Goal: Task Accomplishment & Management: Use online tool/utility

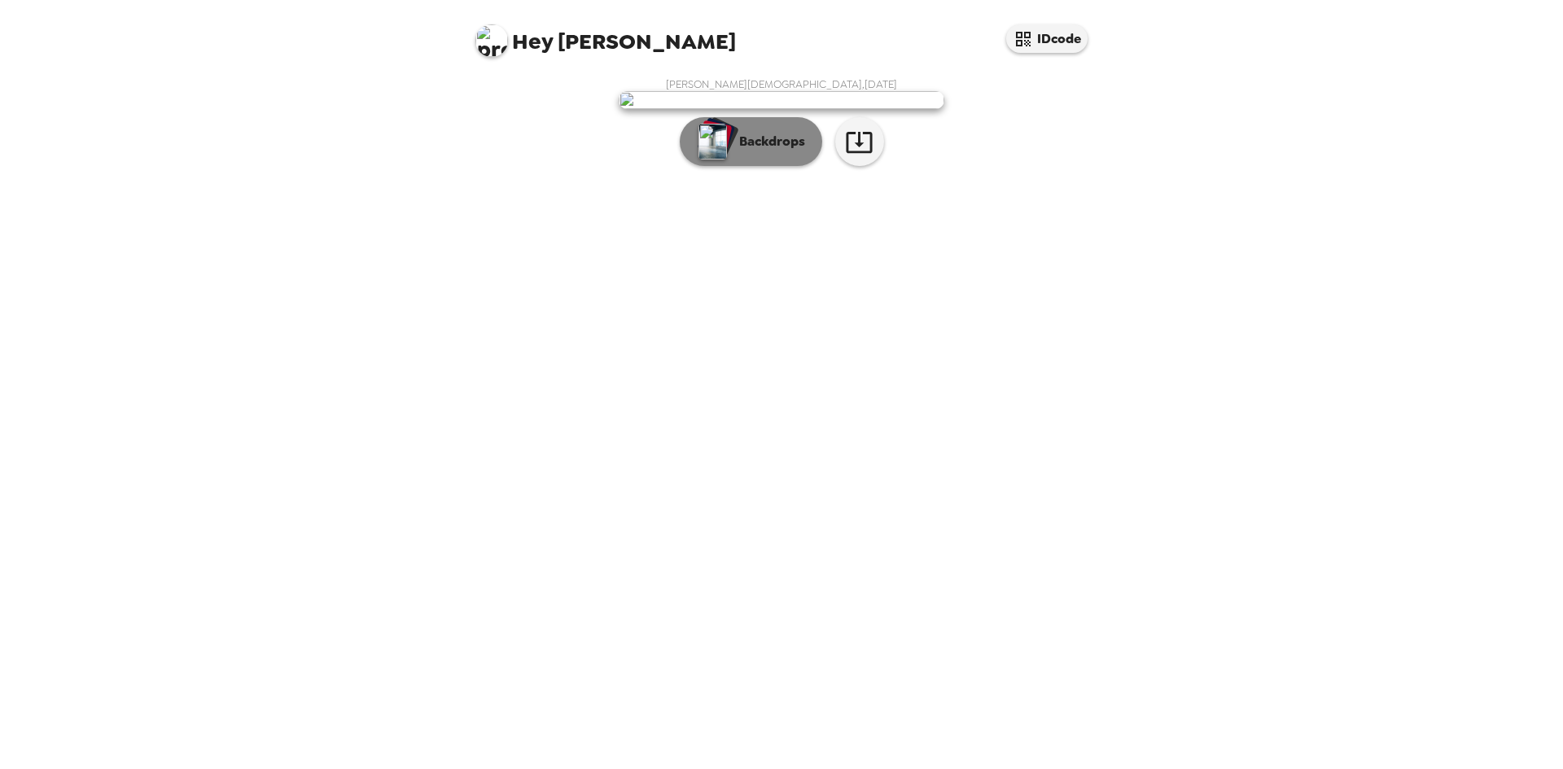
click at [764, 151] on p "Backdrops" at bounding box center [768, 142] width 74 height 20
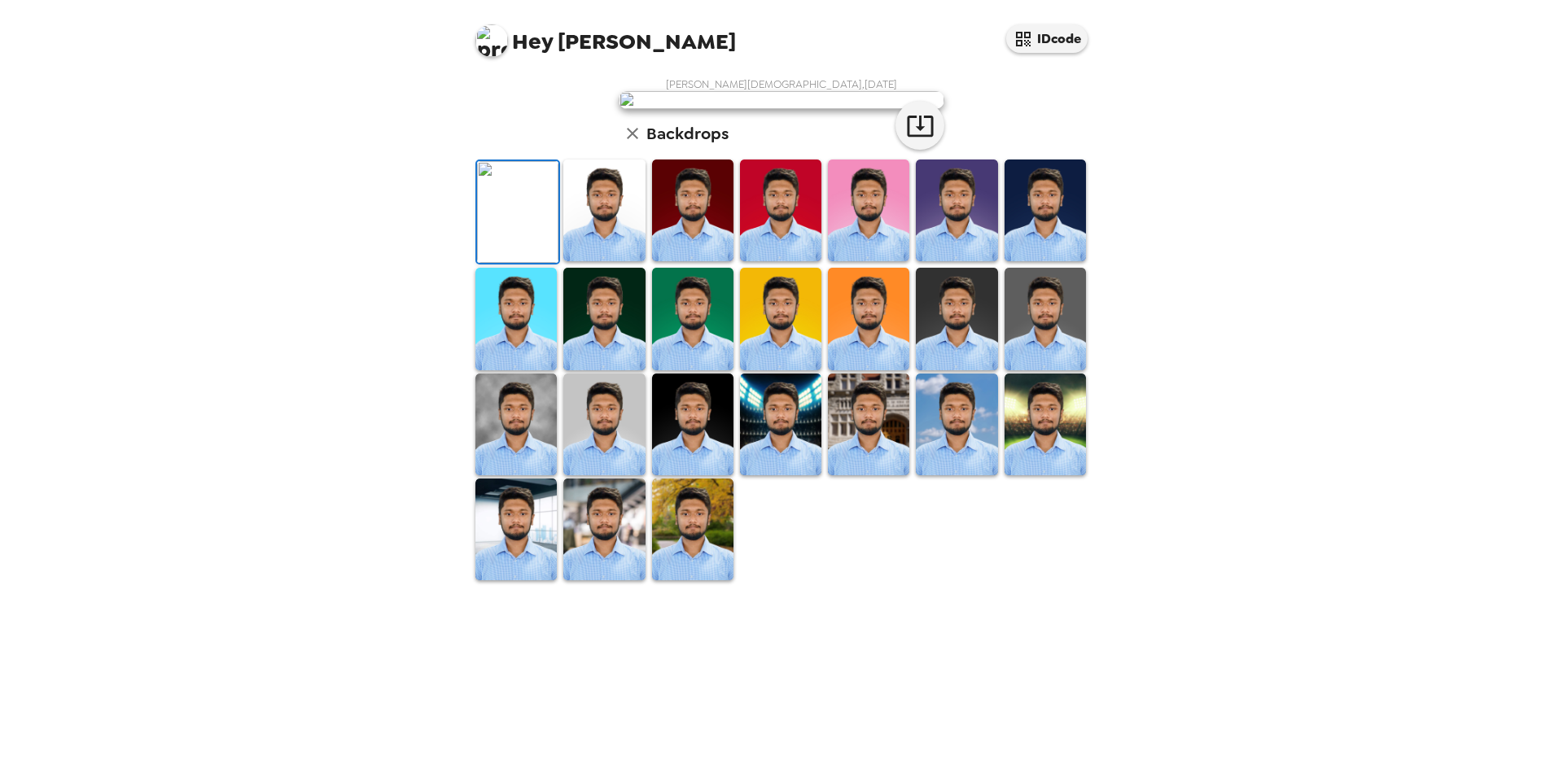
scroll to position [81, 0]
click at [617, 261] on img at bounding box center [603, 211] width 81 height 102
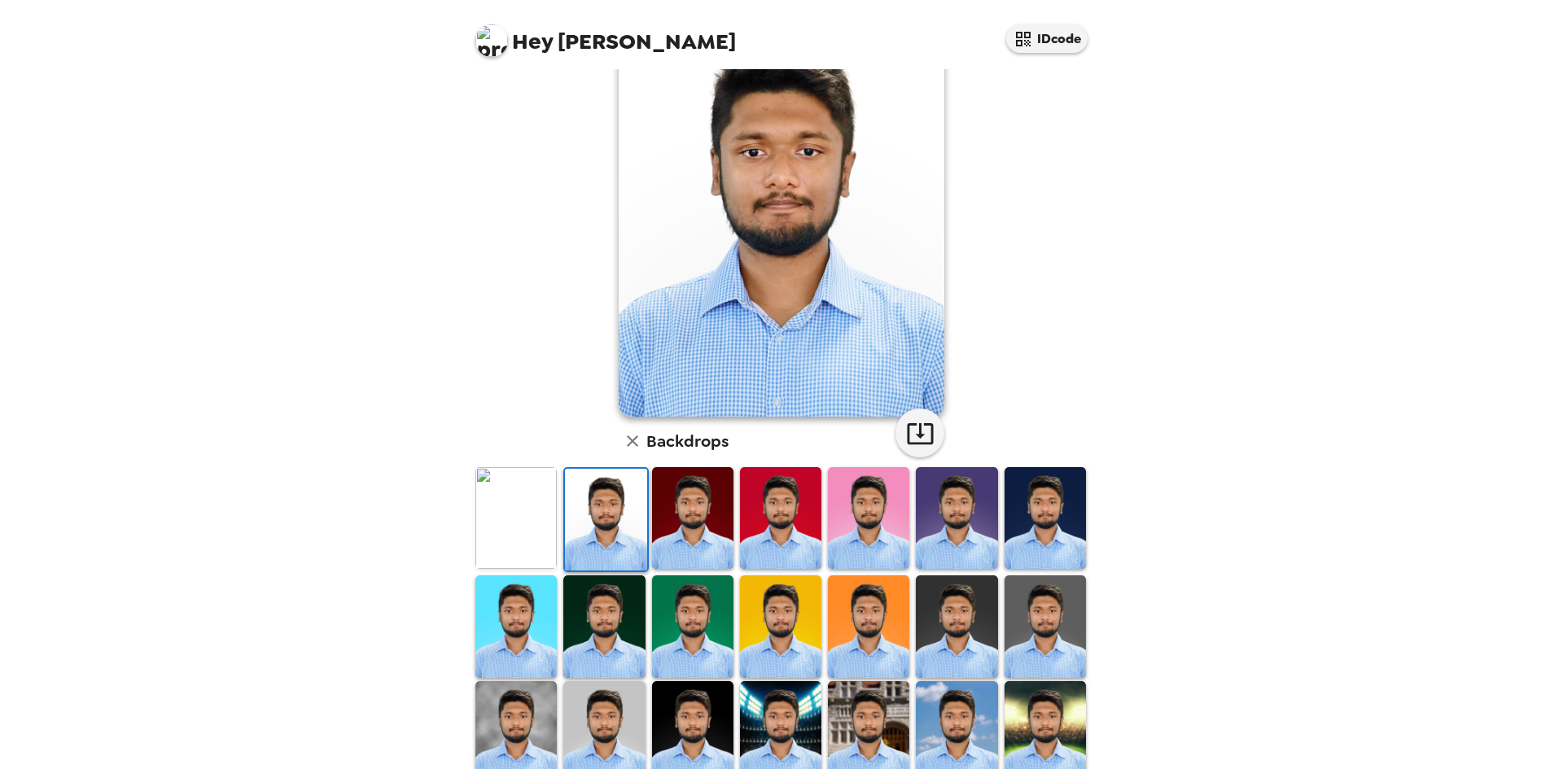
scroll to position [0, 0]
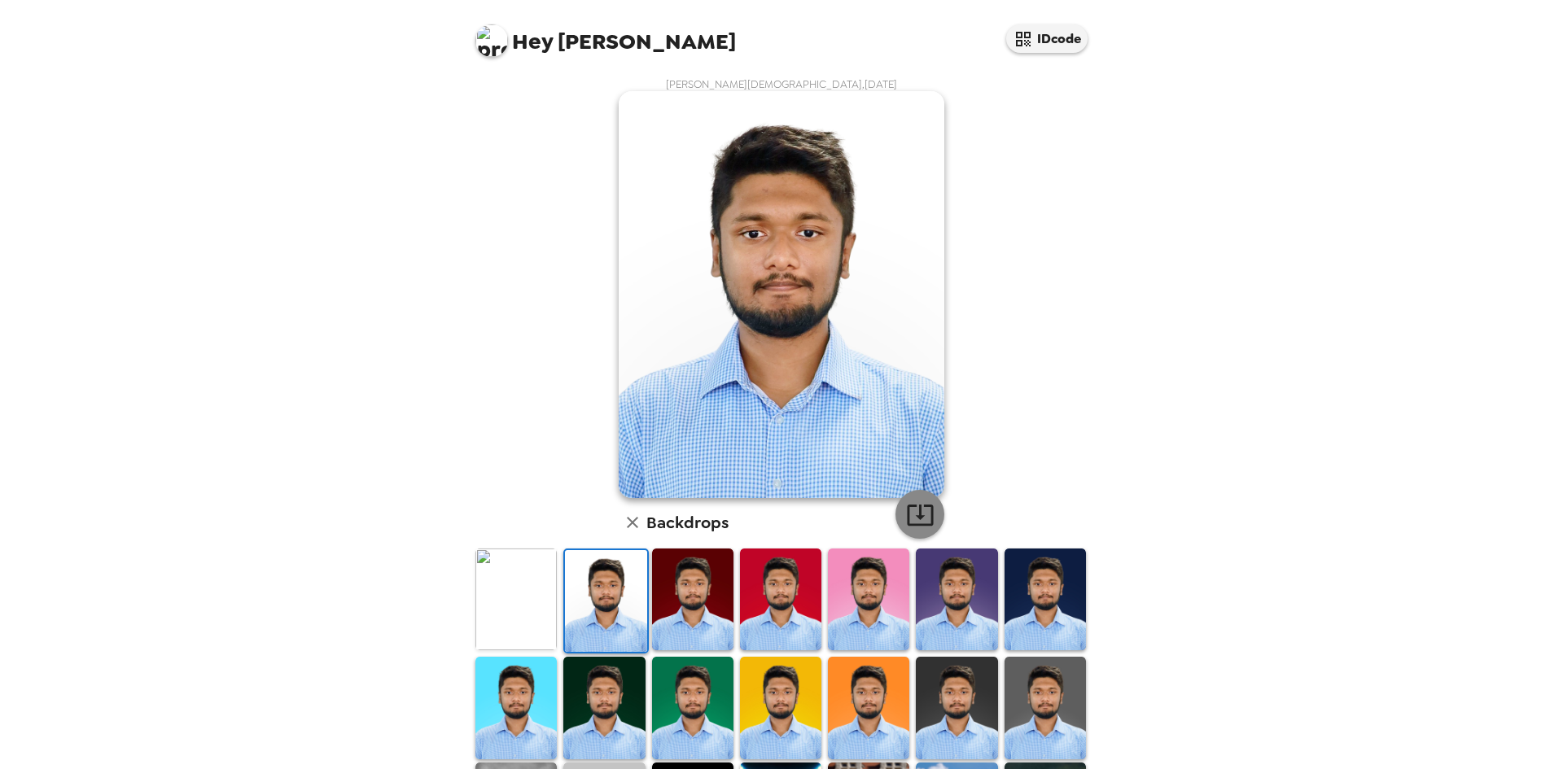
click at [919, 507] on icon "button" at bounding box center [920, 515] width 28 height 28
